Goal: Task Accomplishment & Management: Complete application form

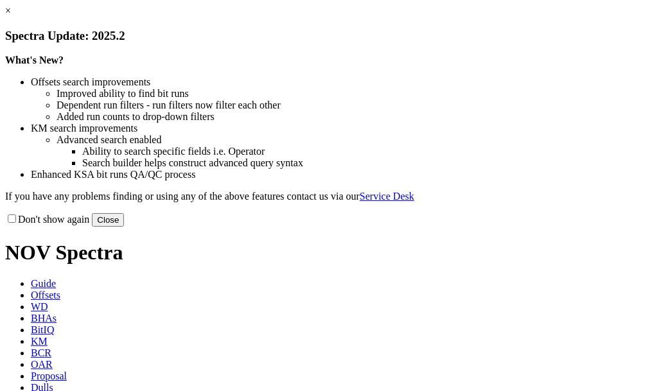
click at [66, 225] on label "Don't show again" at bounding box center [47, 219] width 84 height 11
click at [16, 223] on input "Don't show again" at bounding box center [12, 219] width 8 height 8
checkbox input "true"
click at [124, 227] on button "Close" at bounding box center [108, 219] width 32 height 13
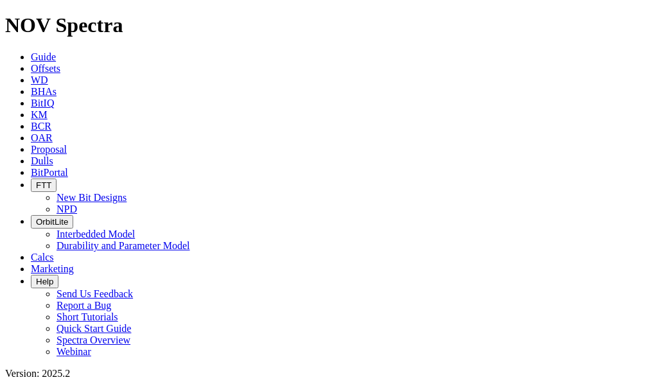
click at [67, 144] on span "Proposal" at bounding box center [49, 149] width 36 height 11
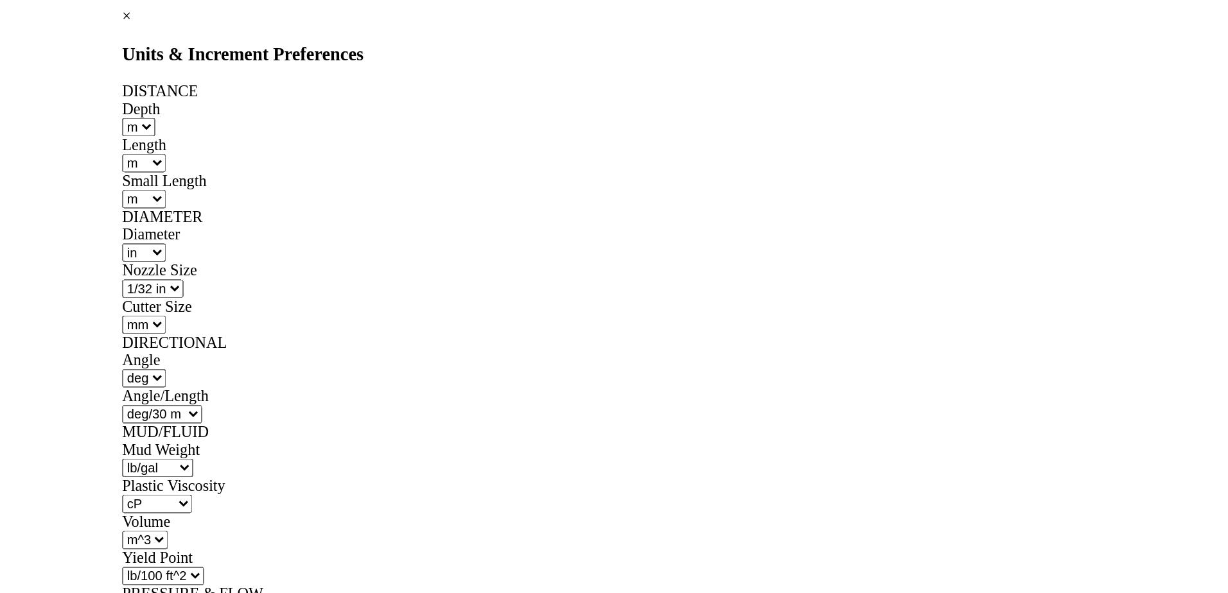
scroll to position [302, 0]
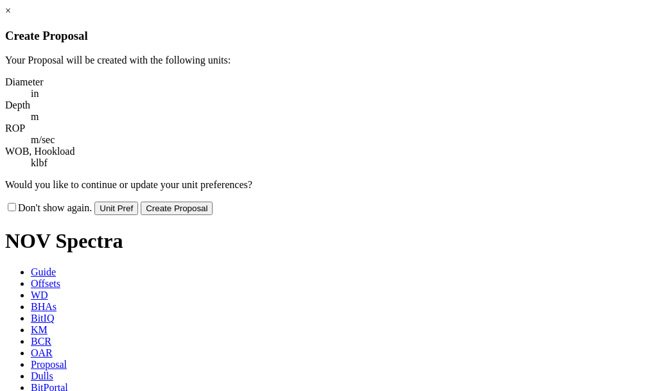
click at [92, 202] on label "Don't show again." at bounding box center [48, 207] width 87 height 11
click at [16, 203] on input "Don't show again." at bounding box center [12, 207] width 8 height 8
checkbox input "true"
click at [213, 202] on button "Create Proposal" at bounding box center [177, 208] width 72 height 13
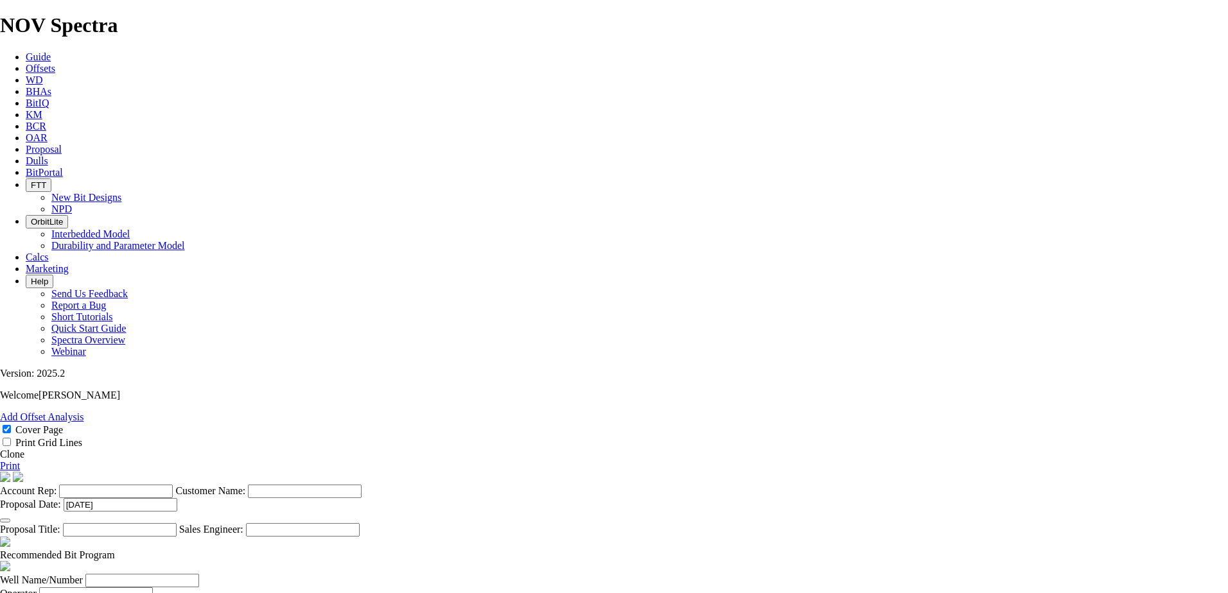
click at [173, 390] on input "Account Rep:" at bounding box center [116, 491] width 114 height 13
type input "[PERSON_NAME]"
type input "Arquitectura Slim NQN"
click at [199, 390] on input "Well Name/Number" at bounding box center [142, 580] width 114 height 13
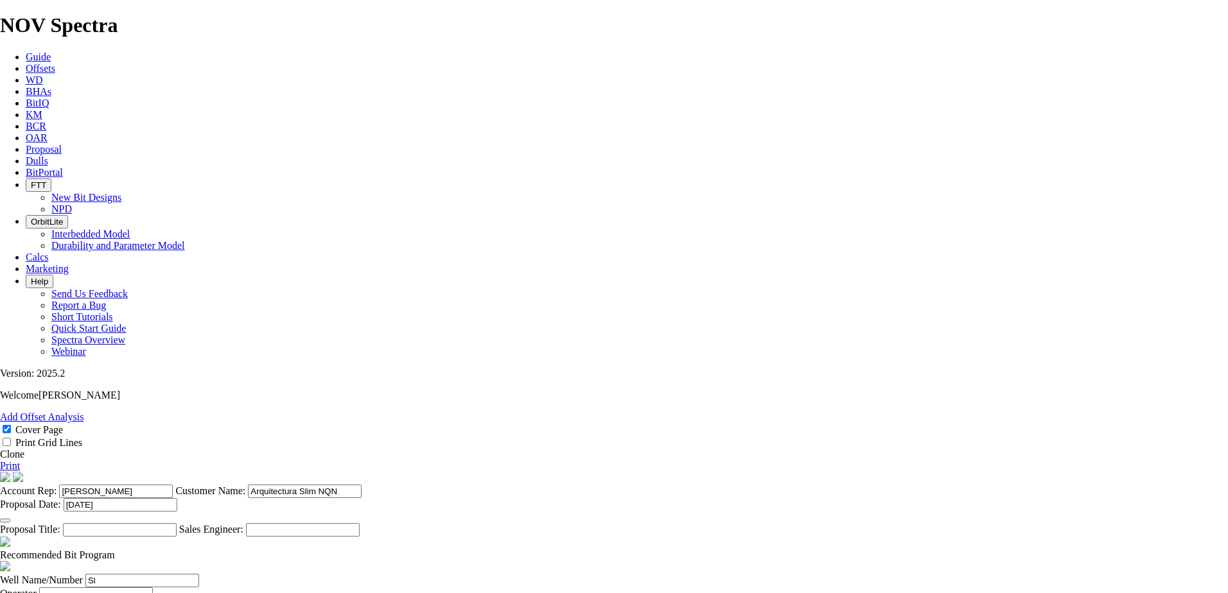
type input "S"
type input "[PERSON_NAME] #4-27-3-2WH"
type input "Newfield Production"
type input "Pioneer Drilling"
type input "40.199038,-110.099413"
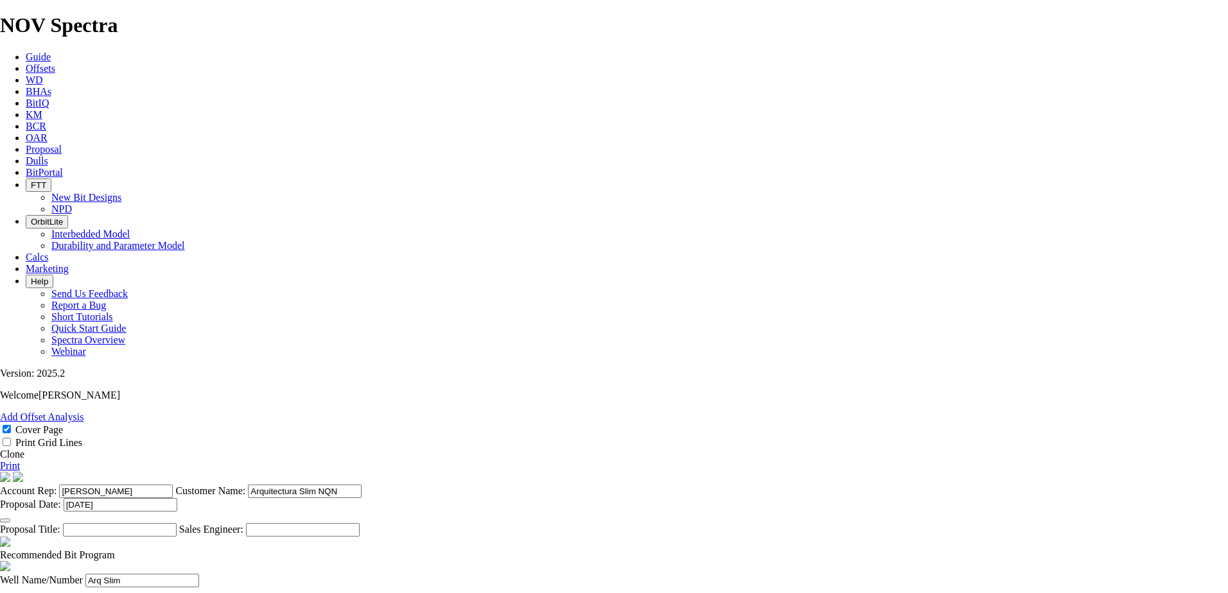
type input "DUCHESNE"
type input "[US_STATE]"
type input "[DATE]"
click at [153, 390] on input "Newfield Production" at bounding box center [96, 594] width 114 height 13
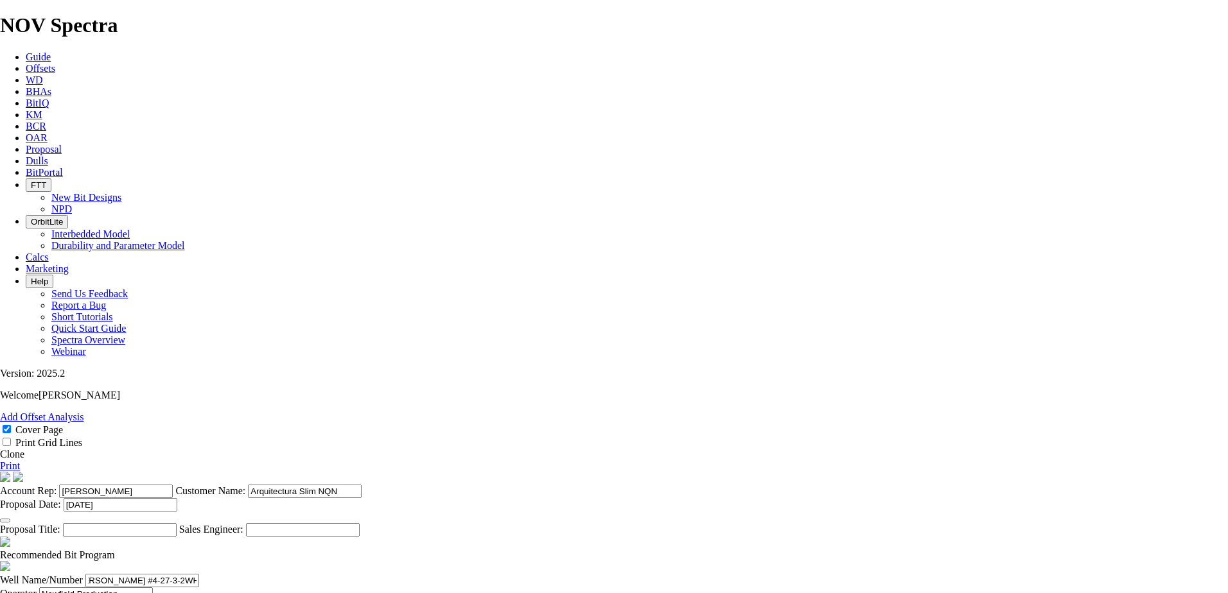
drag, startPoint x: 321, startPoint y: 240, endPoint x: 442, endPoint y: 243, distance: 121.4
type input "SLIM"
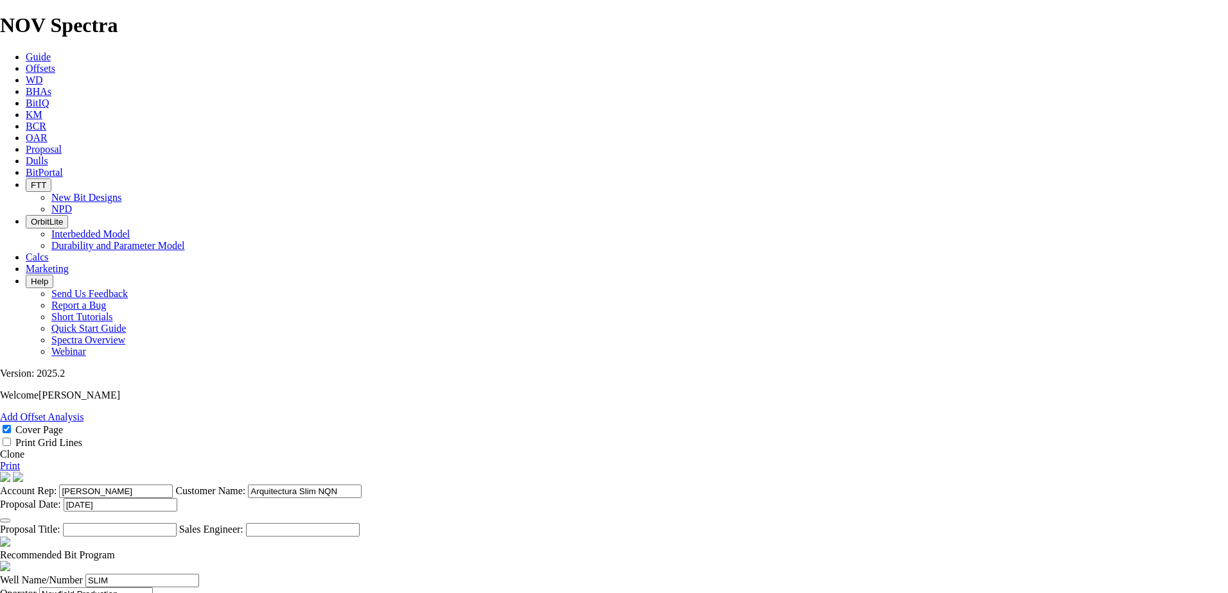
scroll to position [0, 3]
drag, startPoint x: 394, startPoint y: 239, endPoint x: 692, endPoint y: 235, distance: 298.0
type input "NQN"
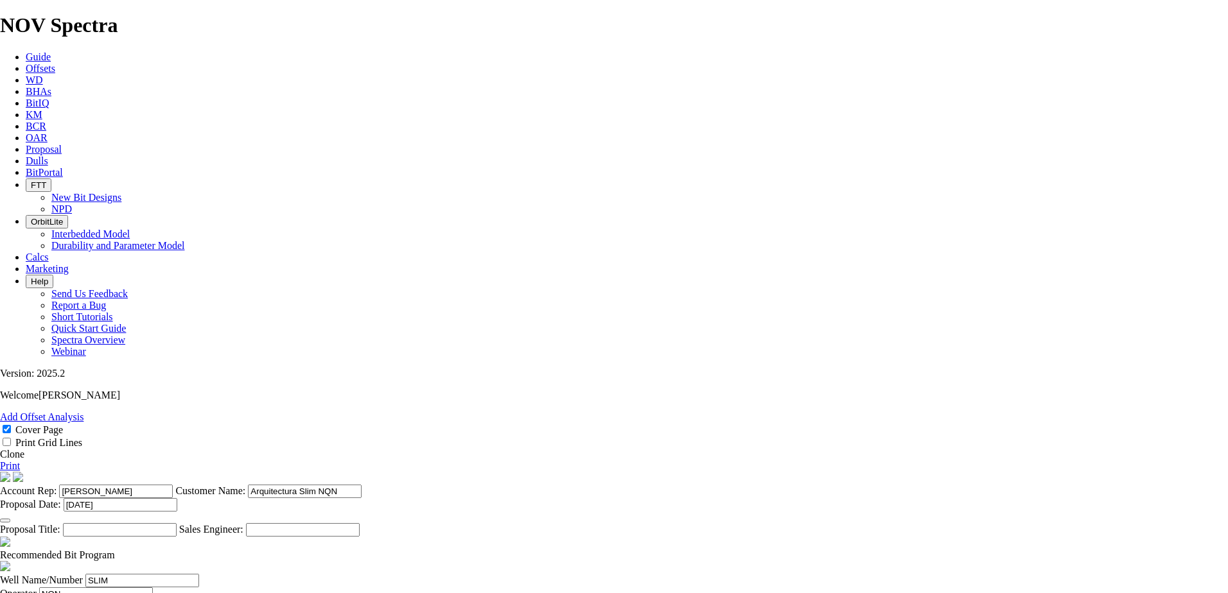
drag, startPoint x: 349, startPoint y: 268, endPoint x: 116, endPoint y: 251, distance: 233.1
type input "1"
type input "12"
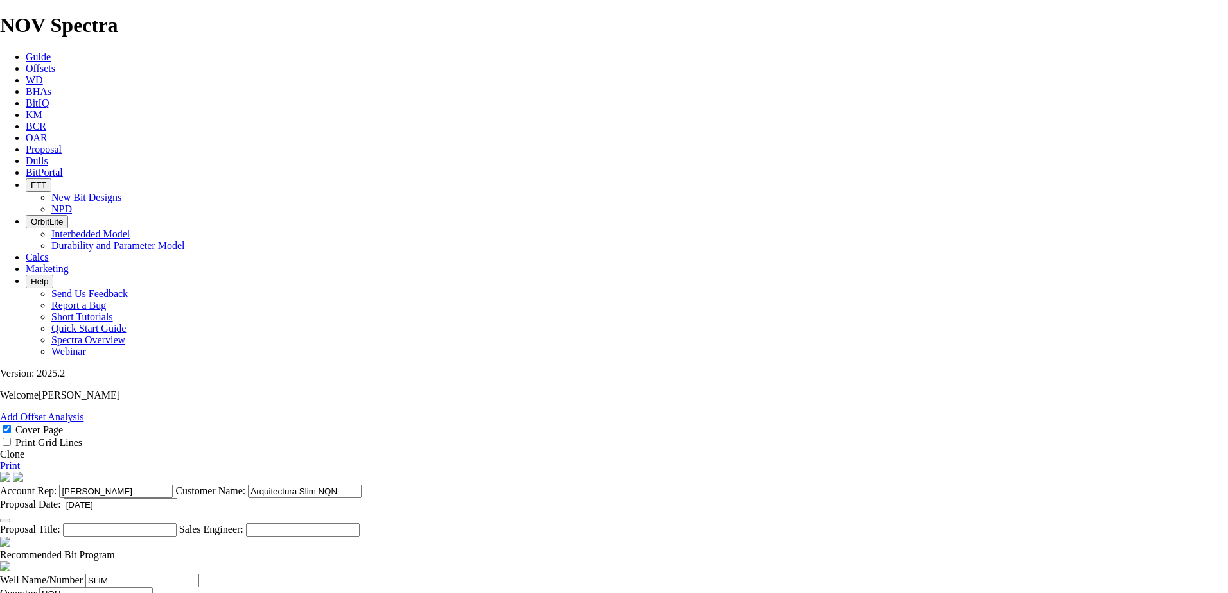
type input "12.25"
type input "CWDB519"
type input "800"
type input "19"
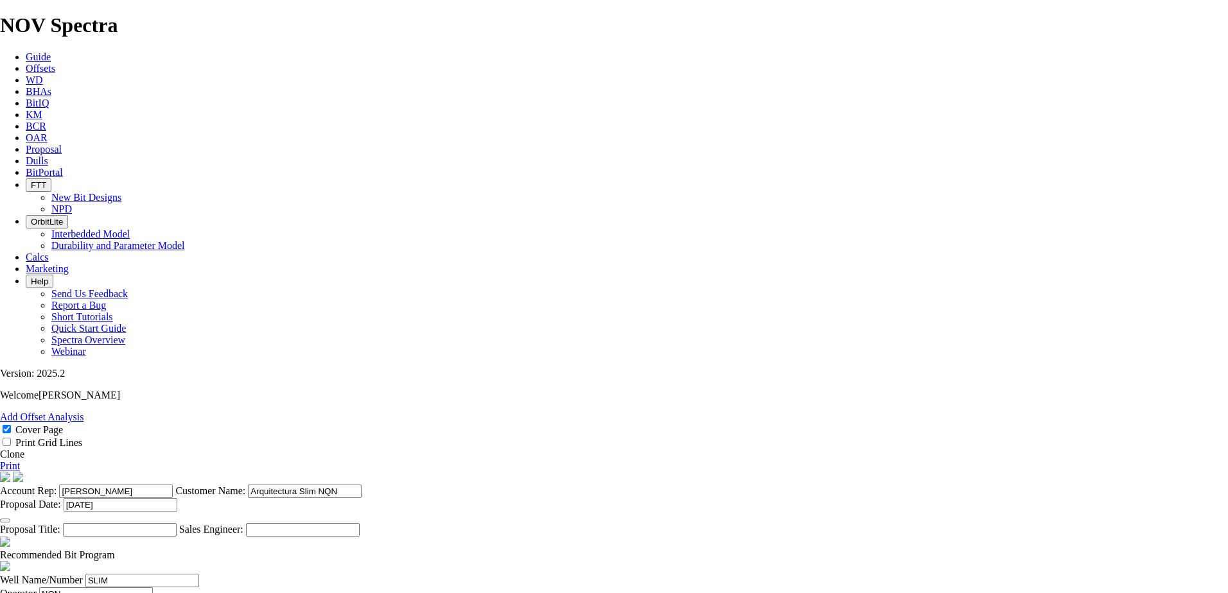
type input "42.11"
type input "12"
type input "100"
type input "48800"
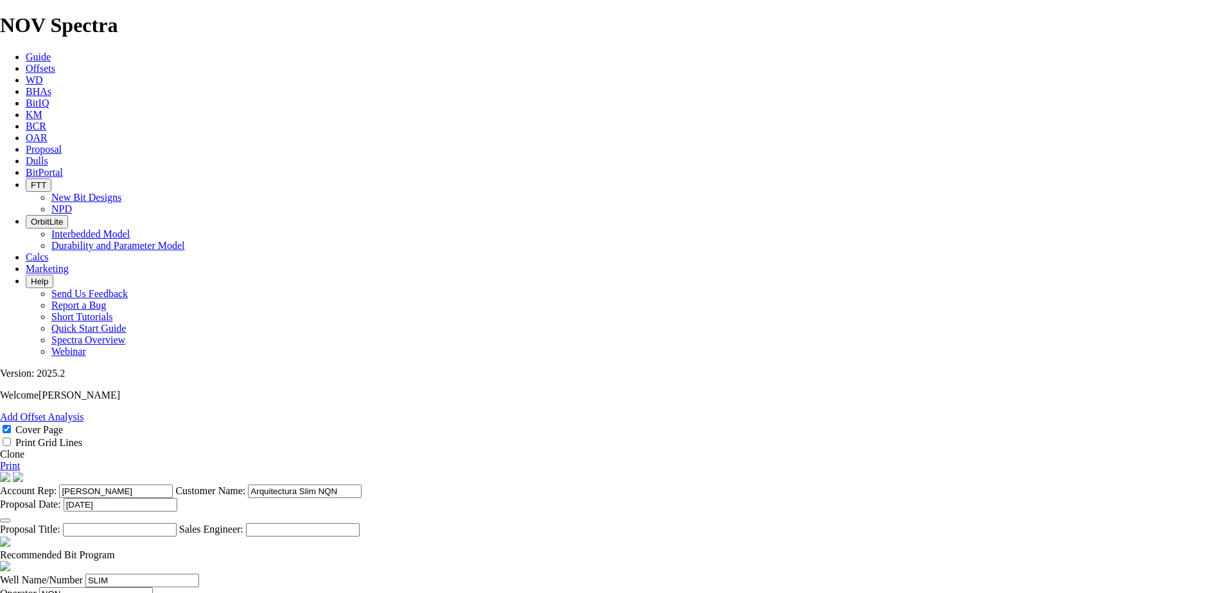
type input "2"
type input "8"
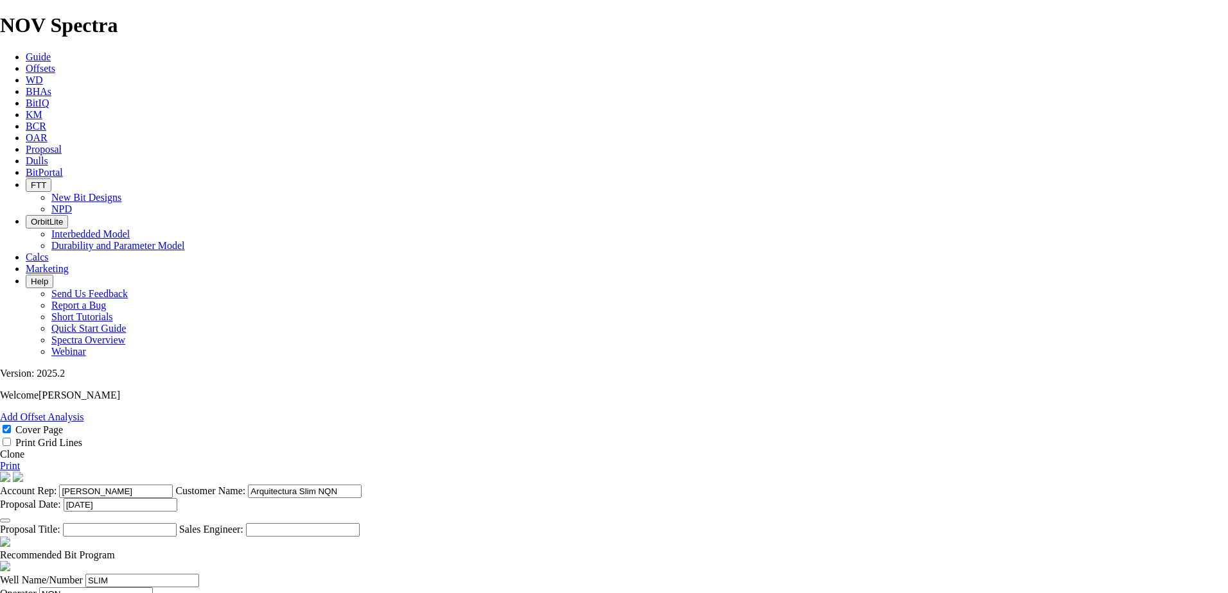
type input "8.75"
type input "TK56"
type input "2200"
type input "1400"
type input "12"
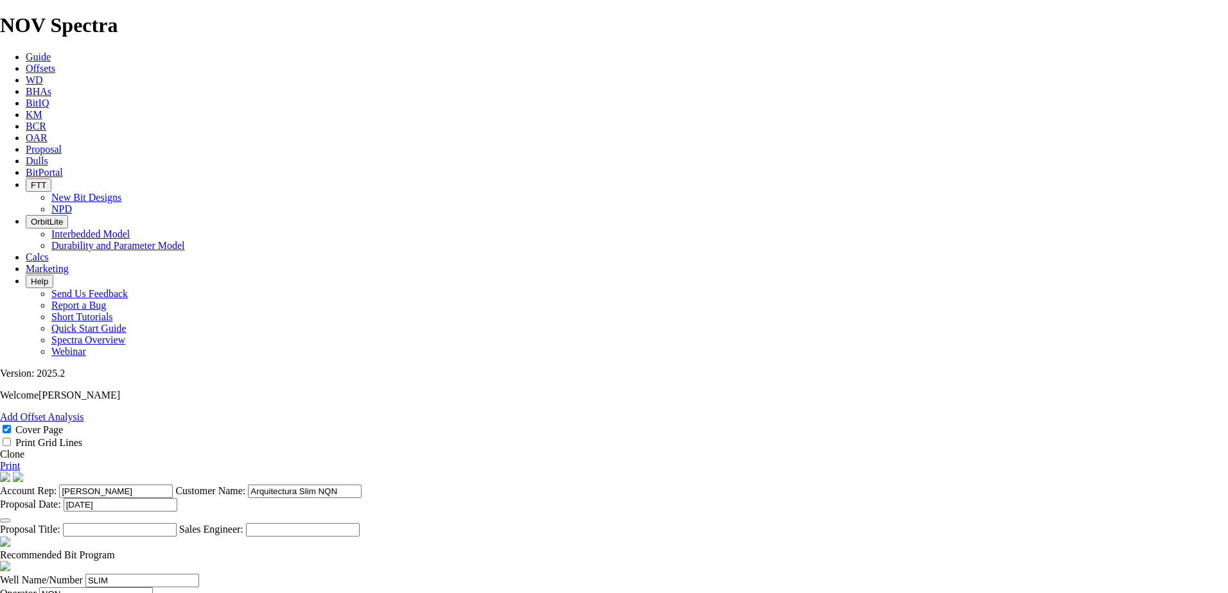
type input "116.67"
type input "35"
type input "310"
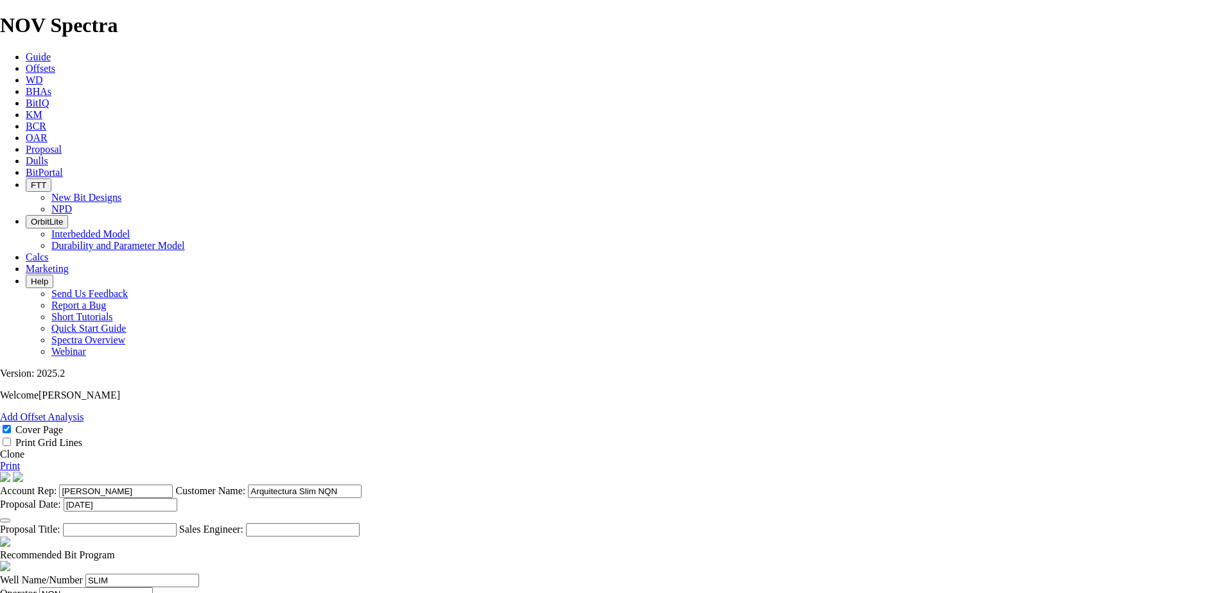
type input "13"
type input "13.87"
type input "3"
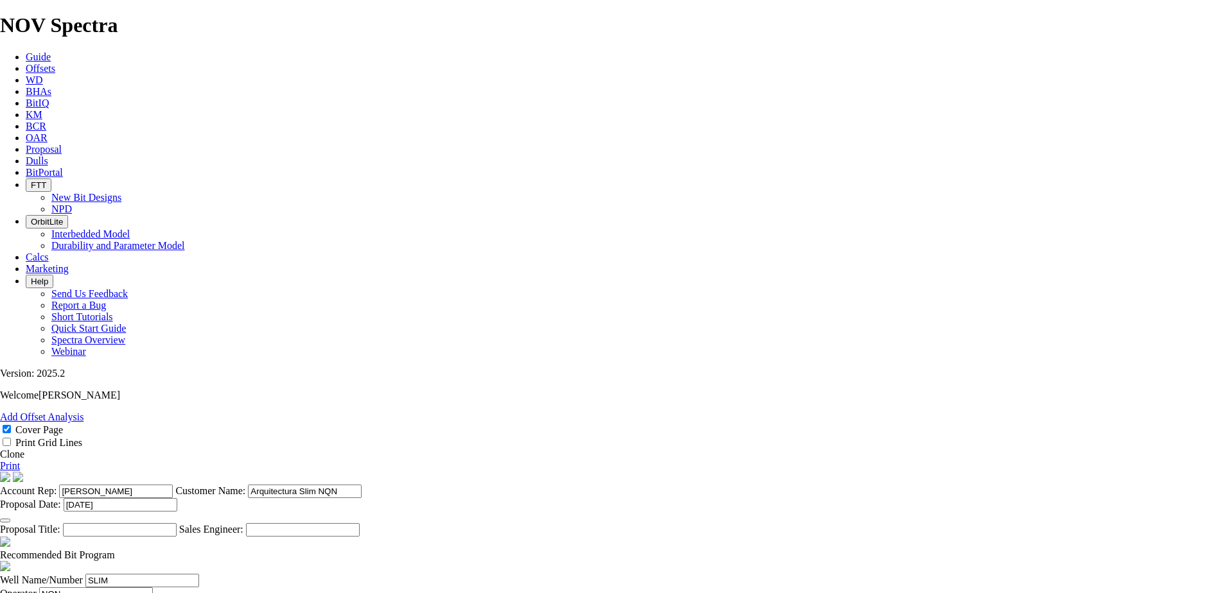
type input "6"
type input "6.75"
type input "RH53"
type input "2300"
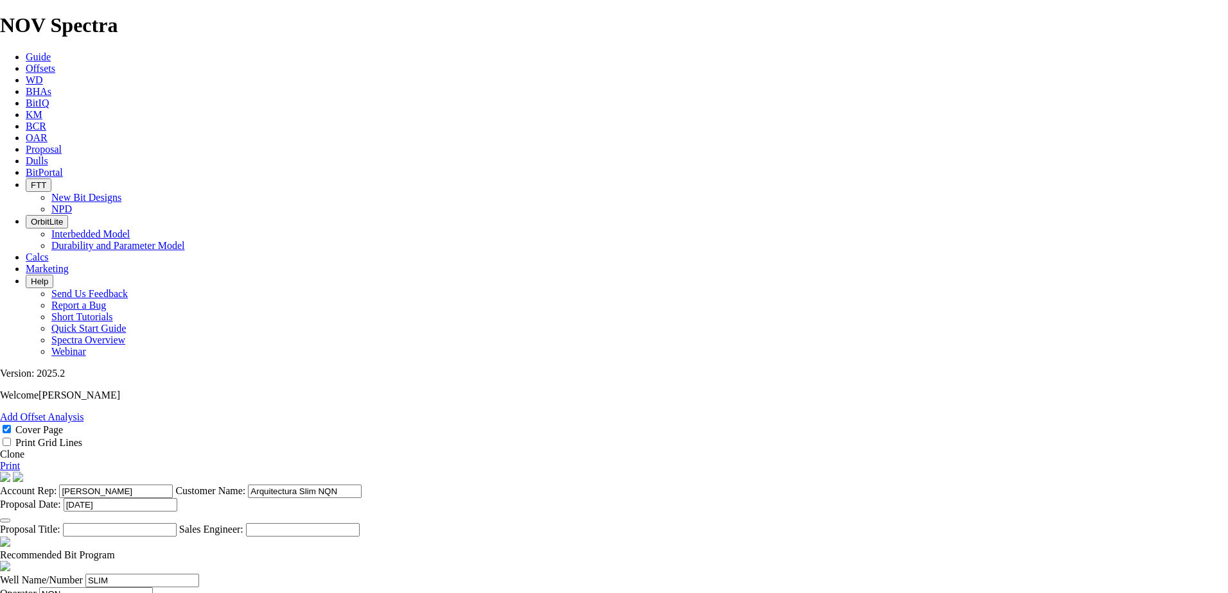
type input "3000"
type input "30"
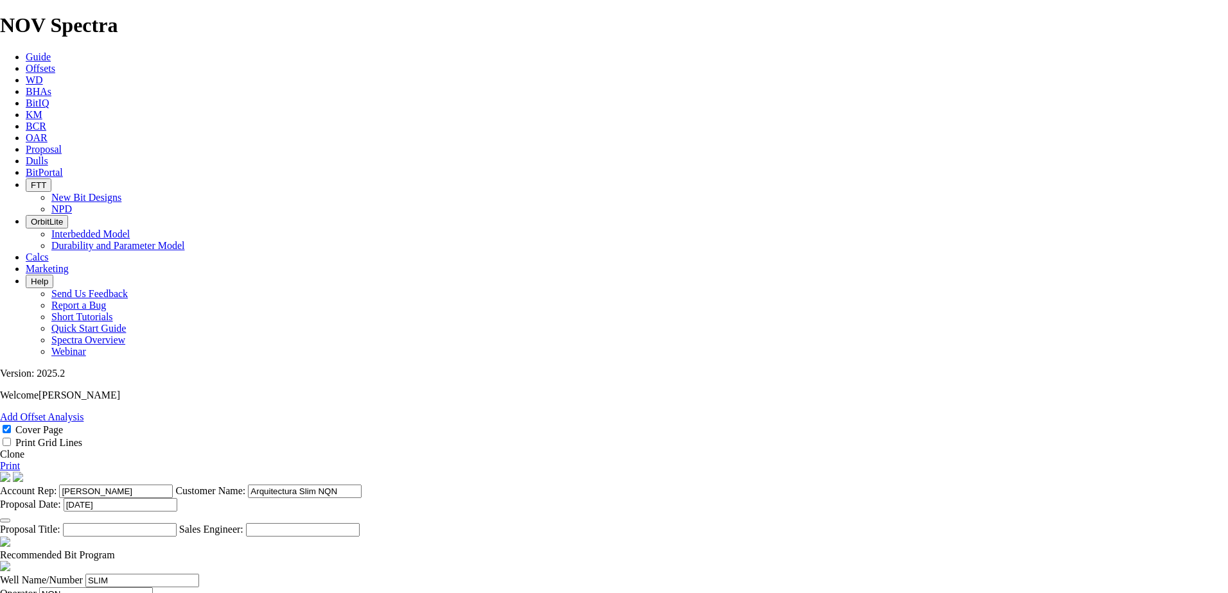
type input "35"
type input "28"
type input "310"
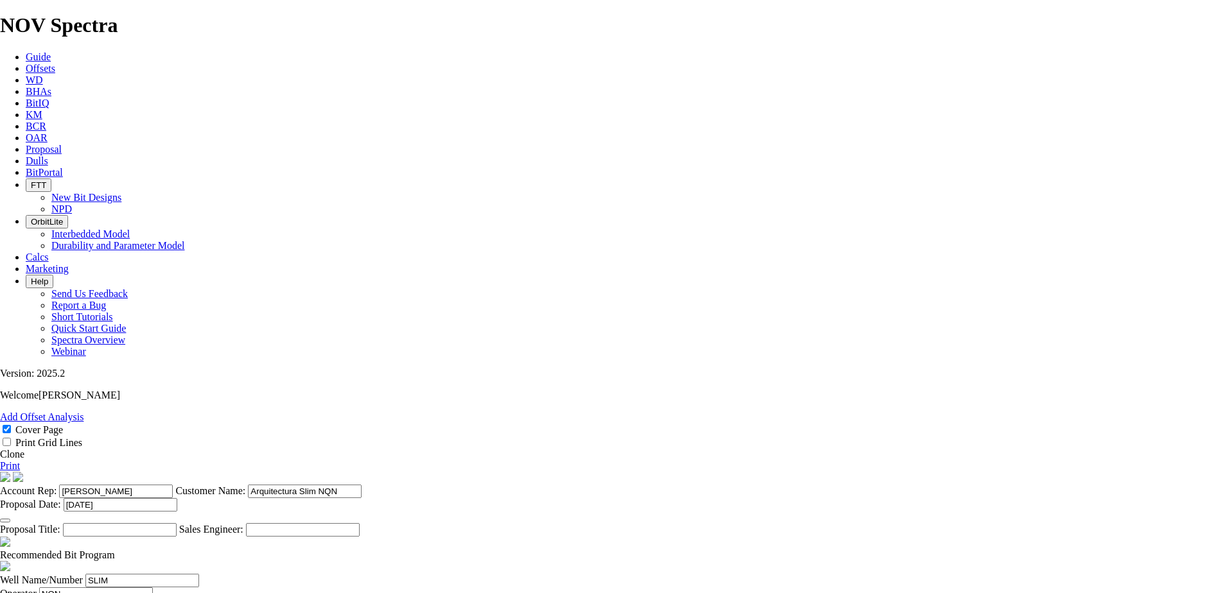
type input "9"
type input "9.79"
type input "4"
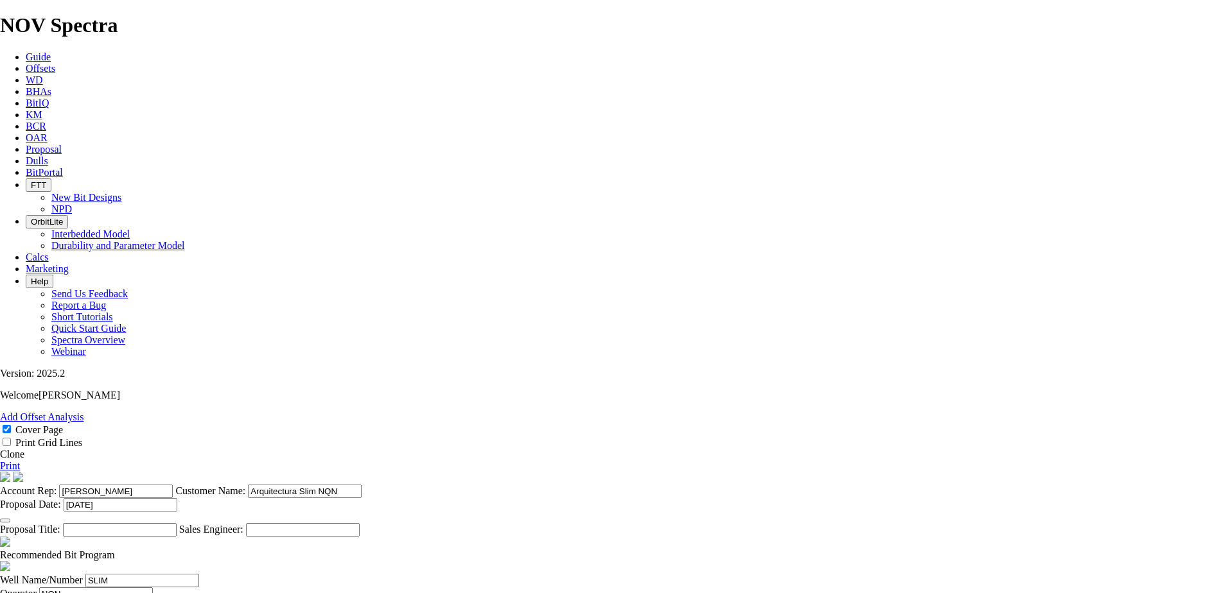
type input "6"
type input "6.75"
type input "RHC54"
type input "RHC53"
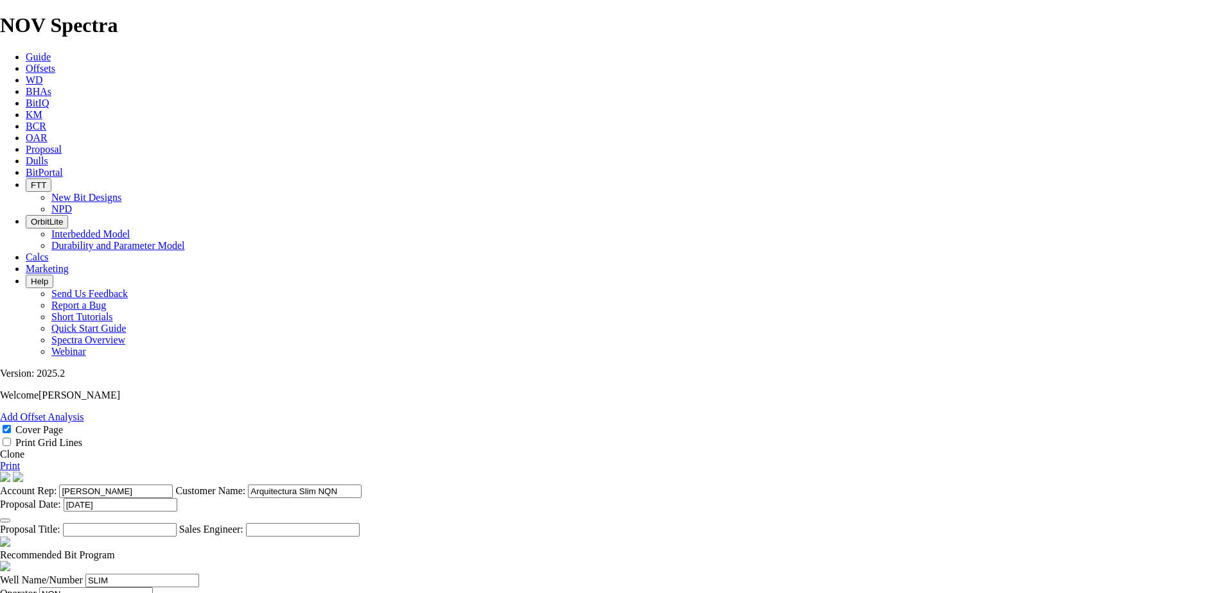
type input "6800"
type input "3800"
drag, startPoint x: 430, startPoint y: 457, endPoint x: 423, endPoint y: 457, distance: 7.1
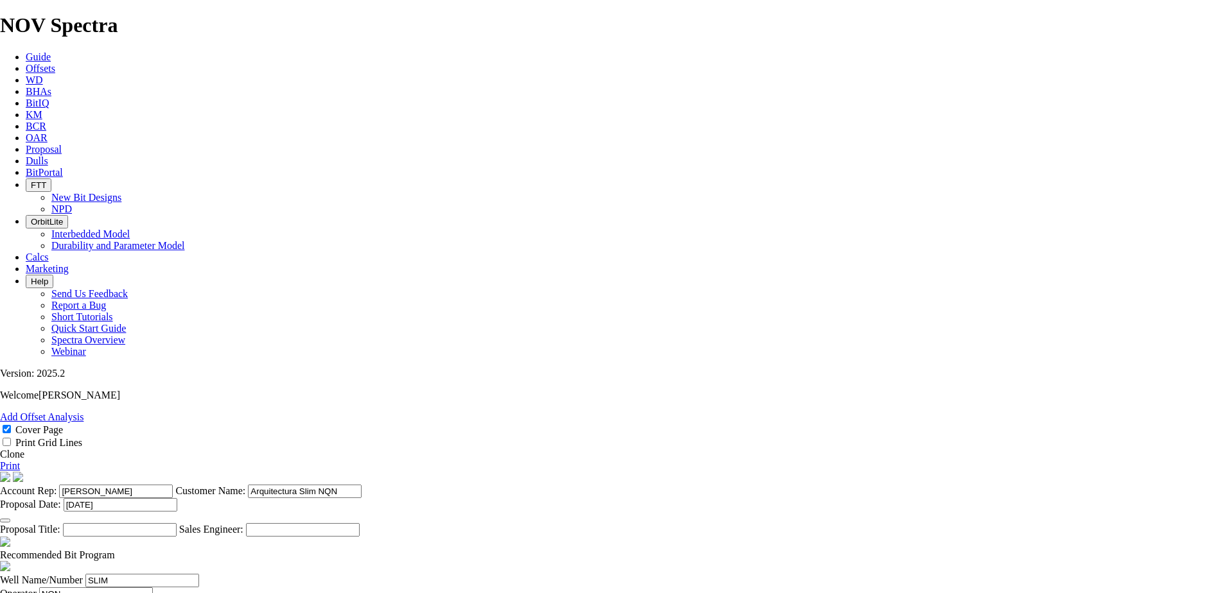
type input "60"
type input "63.33"
type input "28"
type input "310"
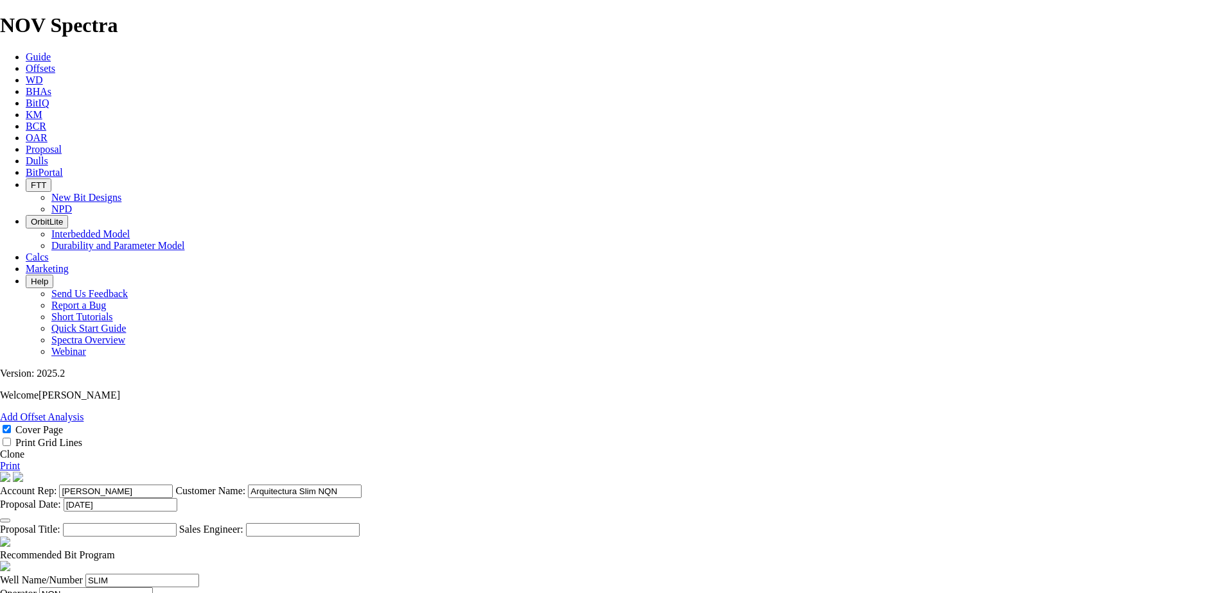
type input "9"
type input "9.79"
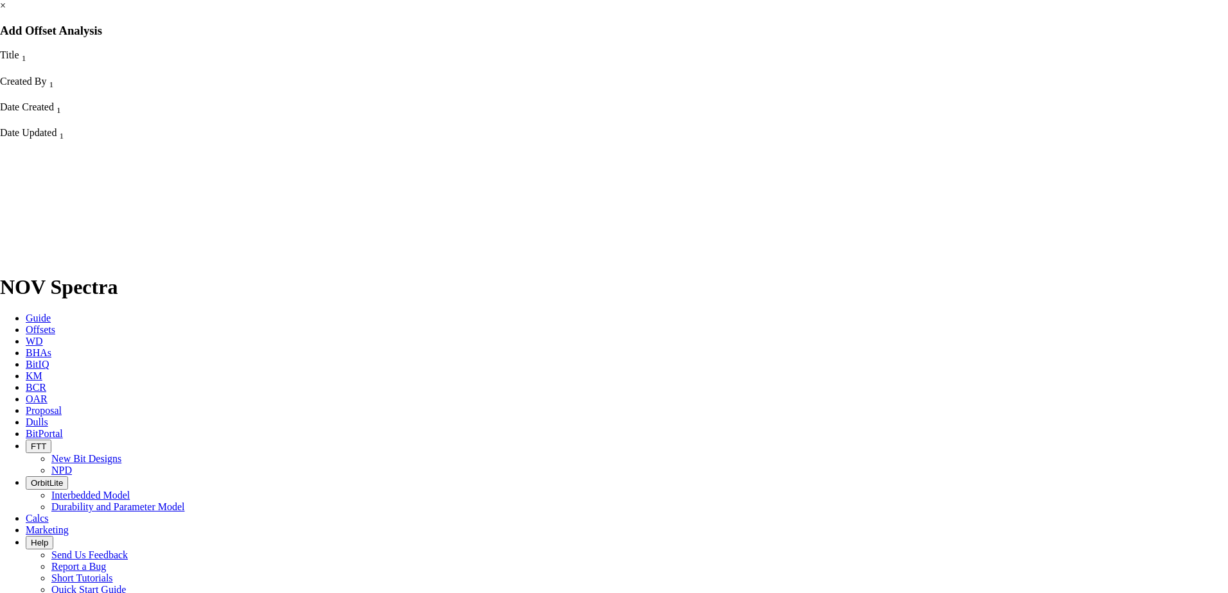
click at [365, 153] on div at bounding box center [182, 249] width 365 height 193
click at [3, 64] on icon "Column Menu" at bounding box center [1, 69] width 3 height 11
click at [365, 167] on div at bounding box center [182, 249] width 365 height 193
click at [6, 11] on link "×" at bounding box center [3, 5] width 6 height 11
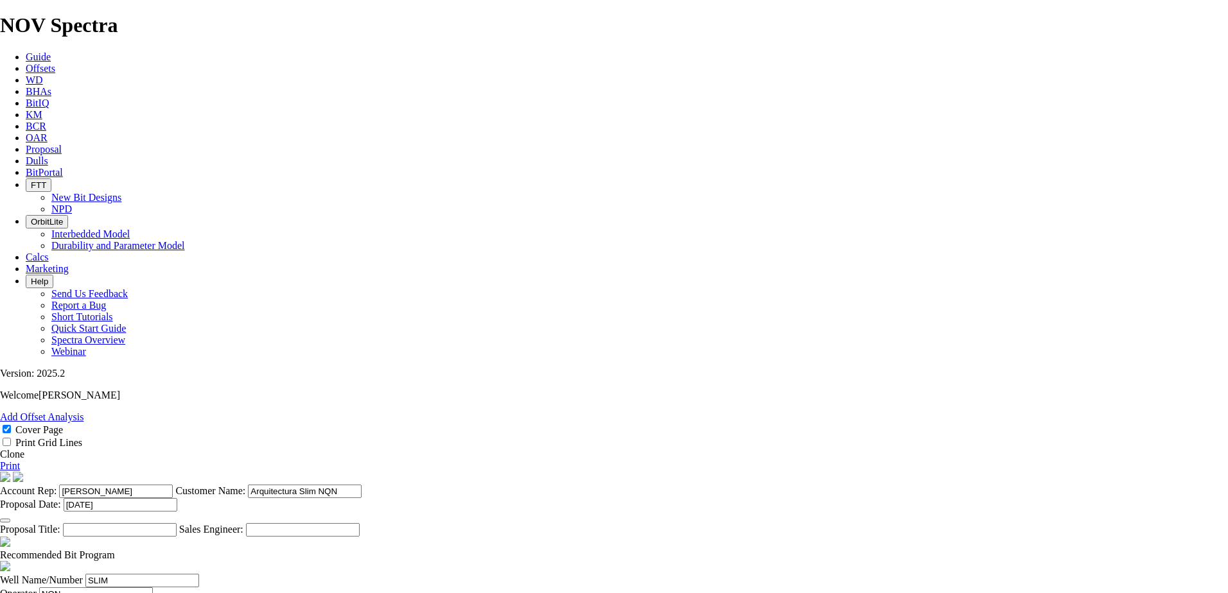
click at [20, 390] on link "Print" at bounding box center [10, 465] width 20 height 11
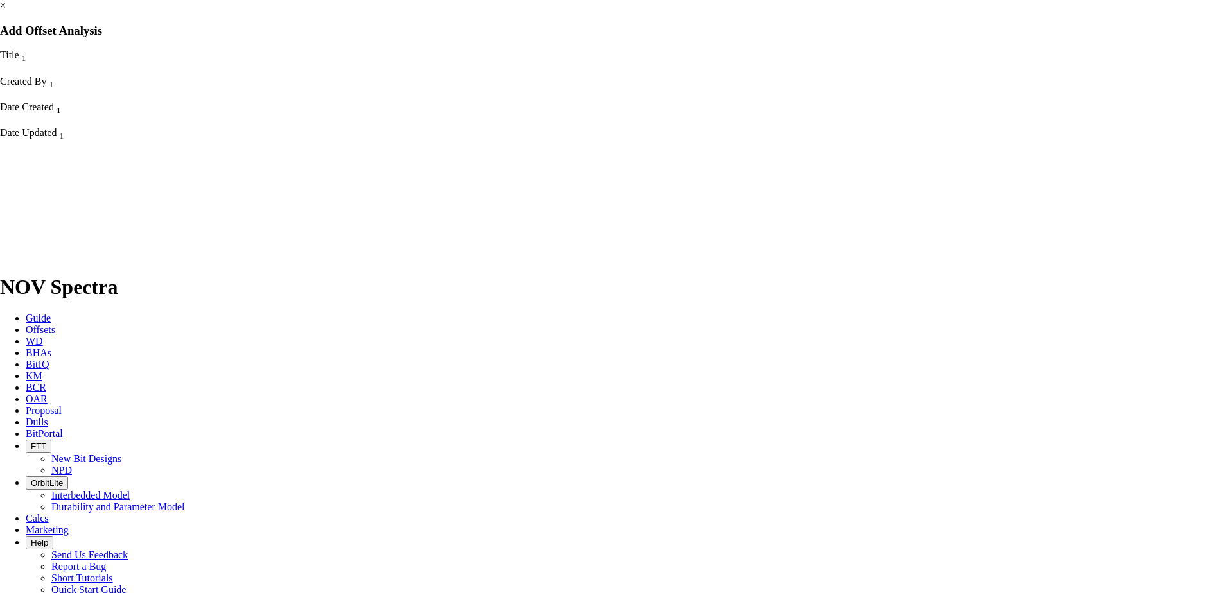
click at [365, 168] on div at bounding box center [182, 249] width 365 height 193
click at [83, 76] on div "Created By 1" at bounding box center [41, 83] width 83 height 14
click at [3, 90] on icon "Column Menu" at bounding box center [1, 95] width 3 height 11
click at [91, 383] on button "Remove Sort" at bounding box center [58, 389] width 65 height 13
click at [365, 153] on div at bounding box center [182, 249] width 365 height 193
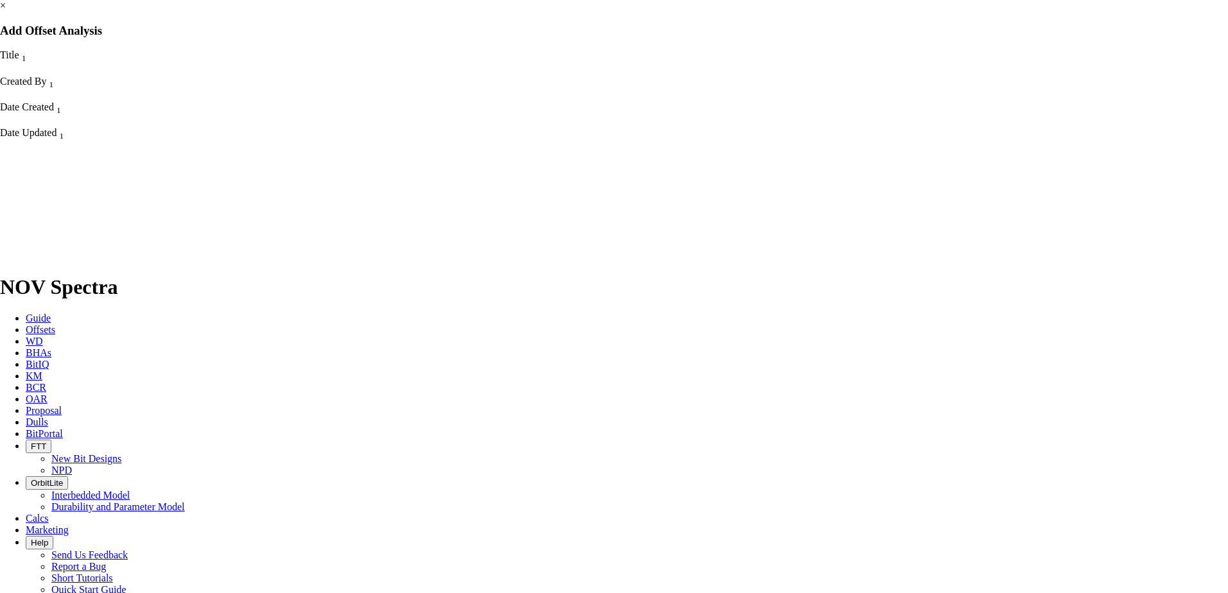
click at [57, 127] on span "Date Updated" at bounding box center [28, 132] width 57 height 11
click at [520, 38] on h3 "Add Offset Analysis" at bounding box center [614, 31] width 1228 height 14
click at [6, 11] on link "×" at bounding box center [3, 5] width 6 height 11
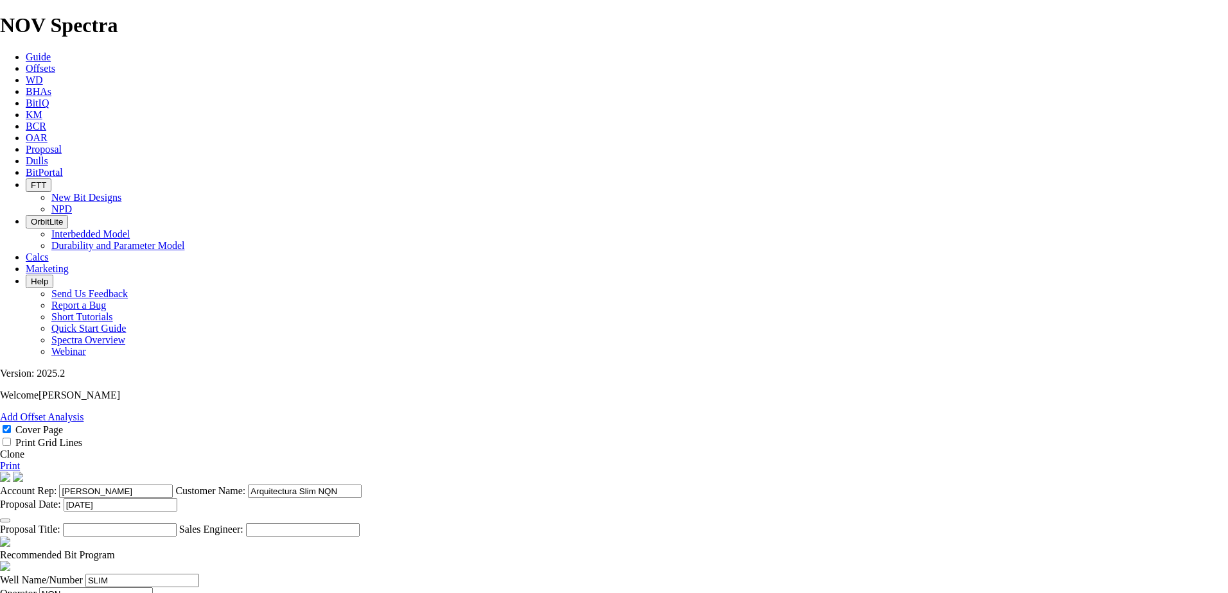
scroll to position [0, 0]
click at [155, 390] on cover-page "Account Rep: [PERSON_NAME] Customer Name: Arquitectura Slim NQN Proposal Date: …" at bounding box center [614, 504] width 1228 height 65
